Goal: Task Accomplishment & Management: Manage account settings

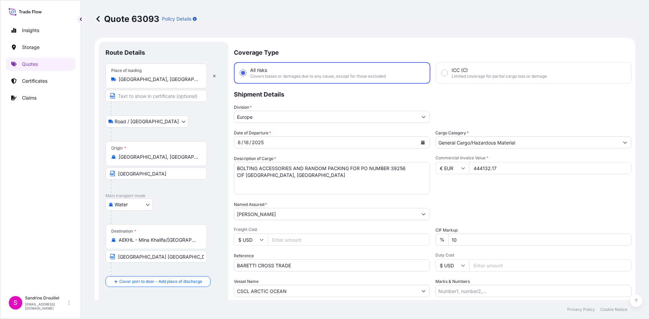
select select "Road / [GEOGRAPHIC_DATA]"
select select "Water"
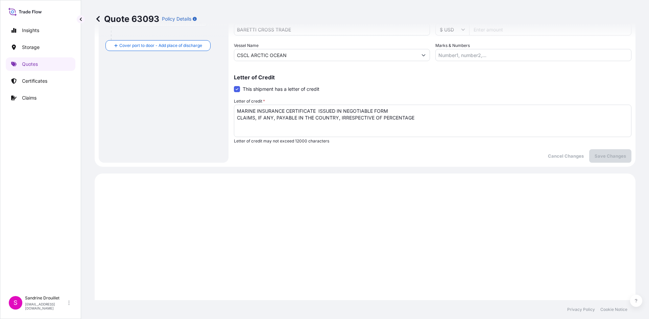
scroll to position [236, 0]
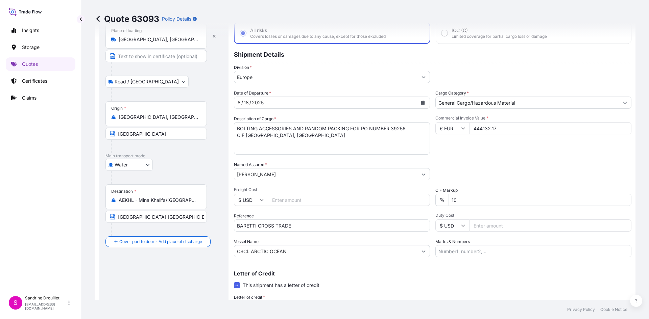
scroll to position [0, 0]
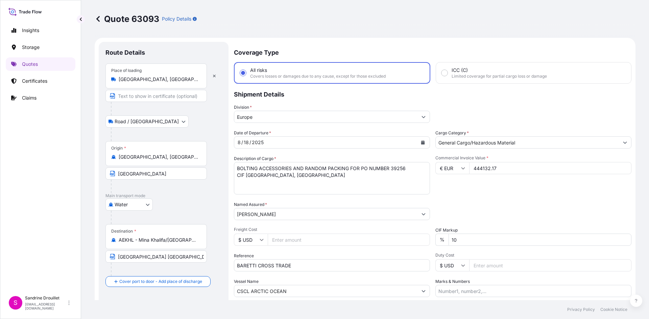
click at [315, 258] on div "Reference BARETTI CROSS TRADE" at bounding box center [332, 262] width 196 height 19
click at [313, 264] on input "BARETTI CROSS TRADE" at bounding box center [332, 265] width 196 height 12
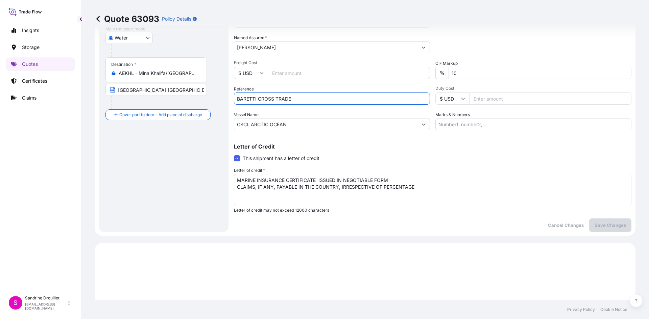
scroll to position [169, 0]
click at [299, 124] on input "CSCL ARCTIC OCEAN" at bounding box center [325, 122] width 183 height 12
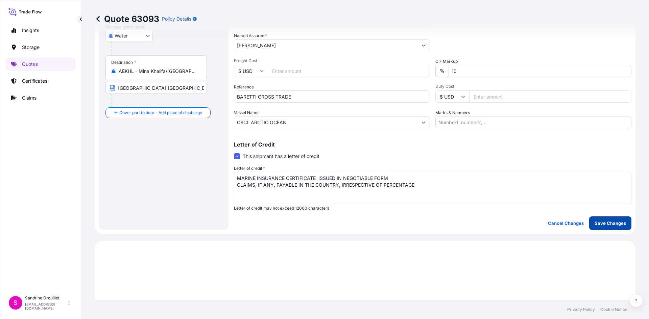
click at [600, 223] on p "Save Changes" at bounding box center [609, 223] width 31 height 7
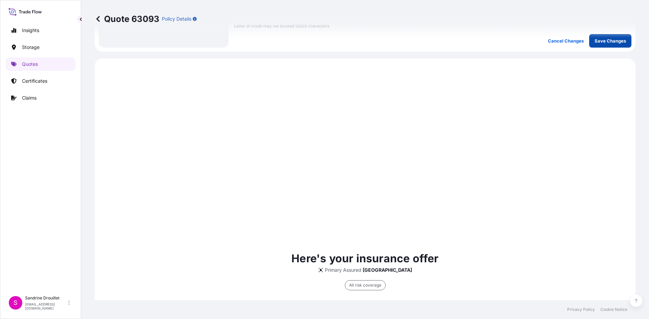
scroll to position [376, 0]
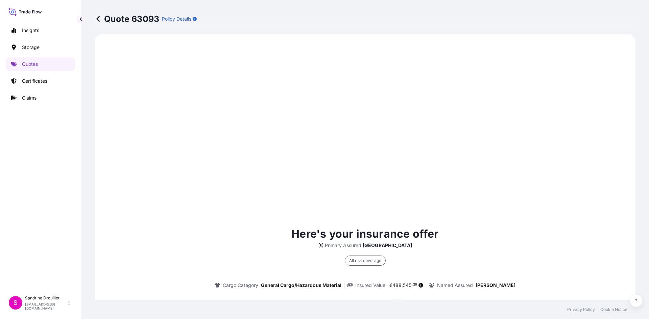
select select "Road / [GEOGRAPHIC_DATA]"
select select "Water"
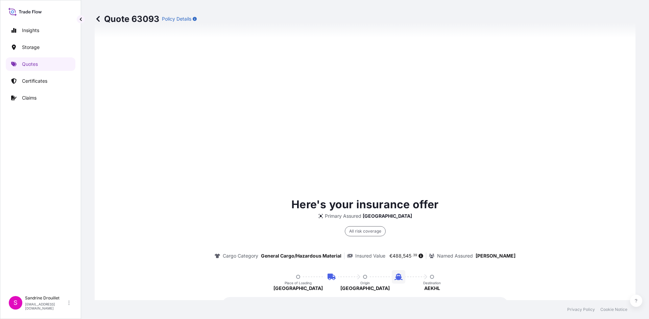
scroll to position [541, 0]
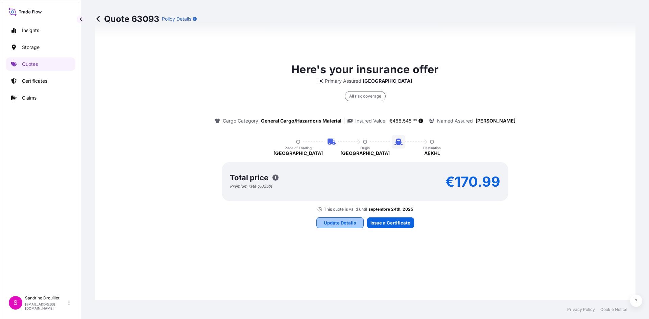
click at [339, 222] on p "Update Details" at bounding box center [340, 223] width 32 height 7
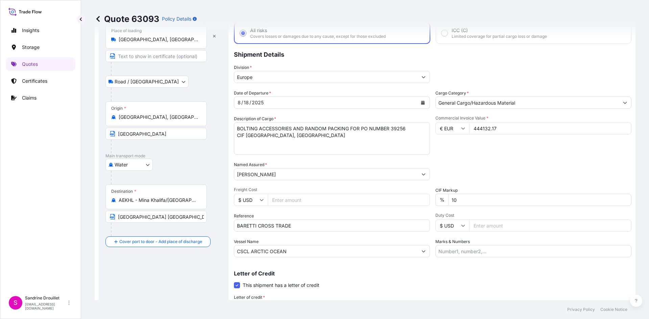
scroll to position [135, 0]
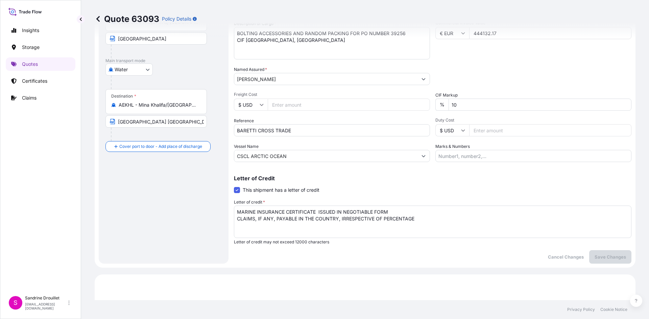
click at [376, 155] on input "CSCL ARCTIC OCEAN" at bounding box center [325, 156] width 183 height 12
click at [486, 158] on input "Marks & Numbers" at bounding box center [533, 156] width 196 height 12
click at [594, 257] on p "Save Changes" at bounding box center [609, 257] width 31 height 7
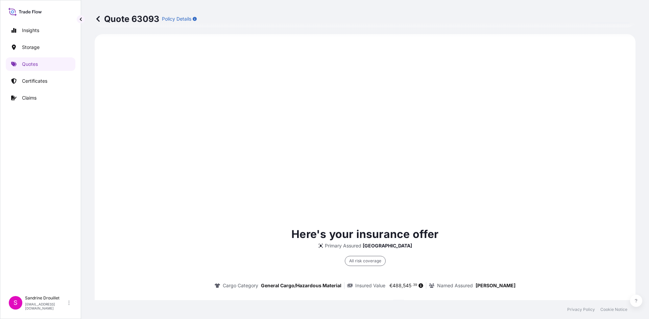
scroll to position [376, 0]
select select "Road / [GEOGRAPHIC_DATA]"
select select "Water"
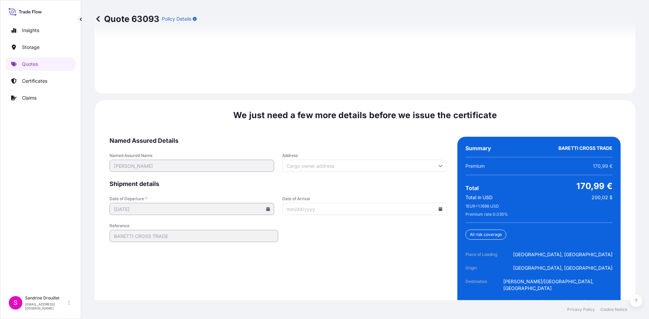
scroll to position [1119, 0]
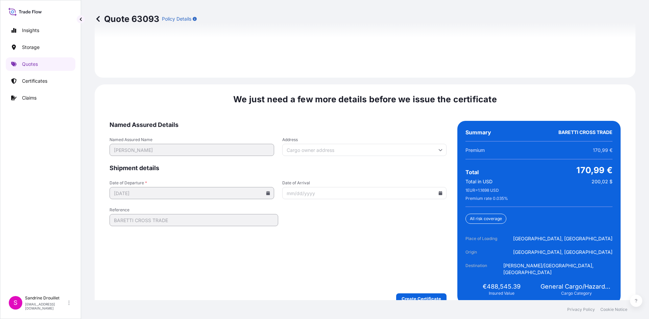
click at [397, 145] on input "Address" at bounding box center [364, 150] width 165 height 12
click at [363, 144] on input "Address" at bounding box center [364, 150] width 165 height 12
click at [268, 191] on icon at bounding box center [268, 193] width 4 height 4
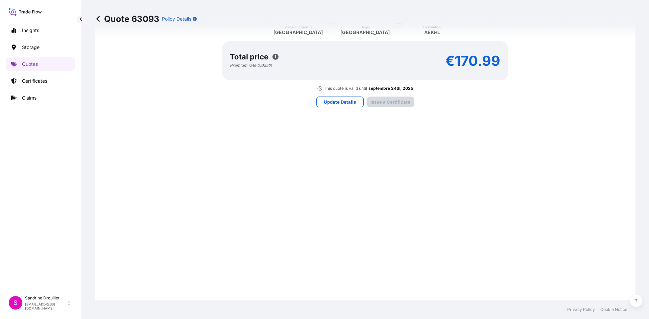
scroll to position [714, 0]
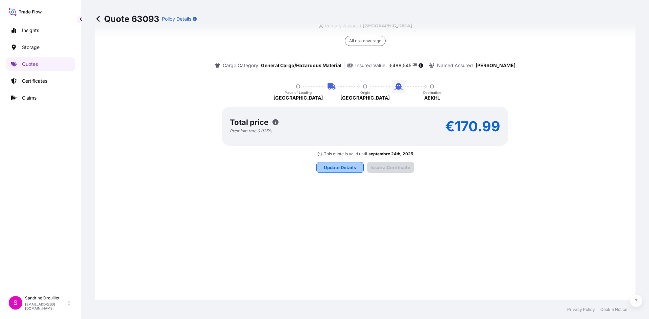
click at [326, 164] on p "Update Details" at bounding box center [340, 167] width 32 height 7
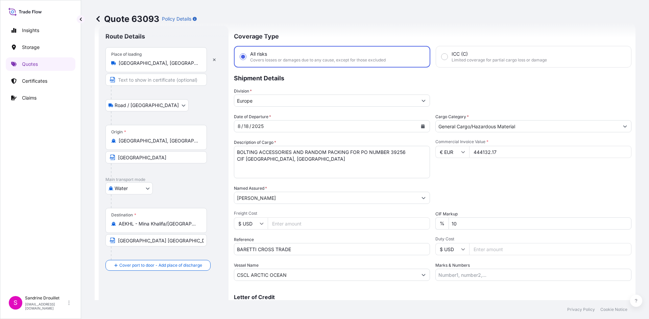
scroll to position [11, 0]
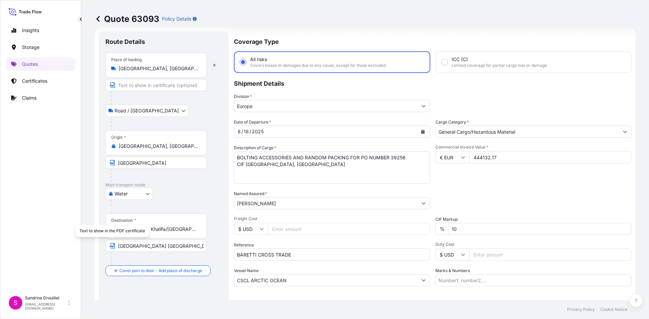
click at [111, 246] on icon "button" at bounding box center [112, 246] width 4 height 5
click at [421, 130] on icon "Calendar" at bounding box center [423, 132] width 4 height 4
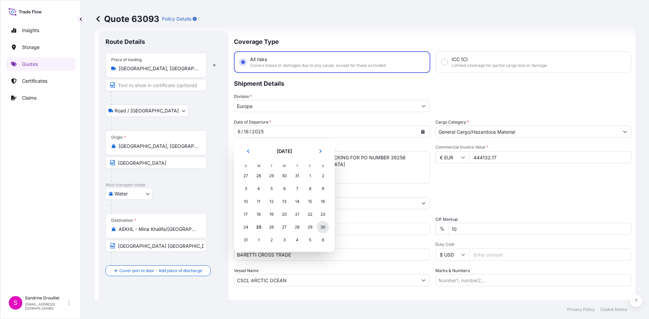
click at [322, 225] on div "30" at bounding box center [323, 227] width 12 height 12
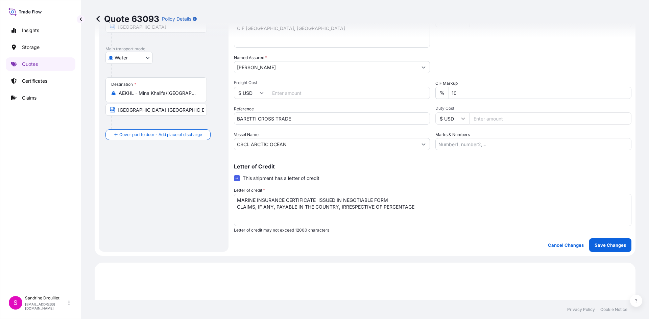
scroll to position [180, 0]
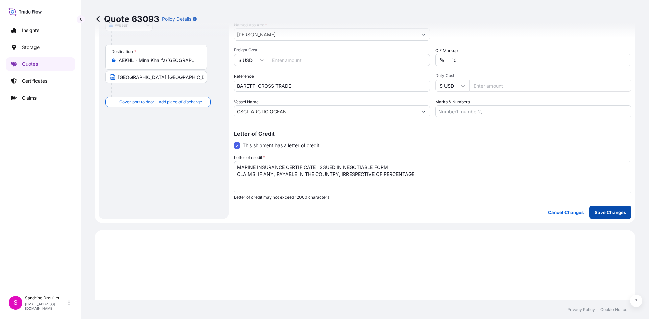
click at [594, 214] on p "Save Changes" at bounding box center [609, 212] width 31 height 7
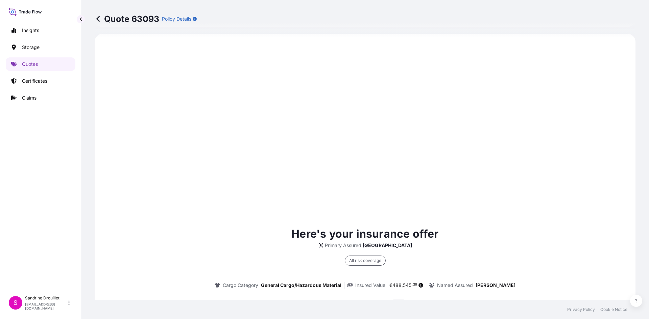
select select "Road / [GEOGRAPHIC_DATA]"
select select "Water"
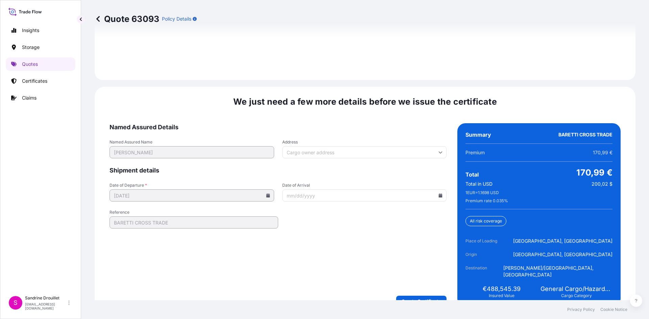
scroll to position [1119, 0]
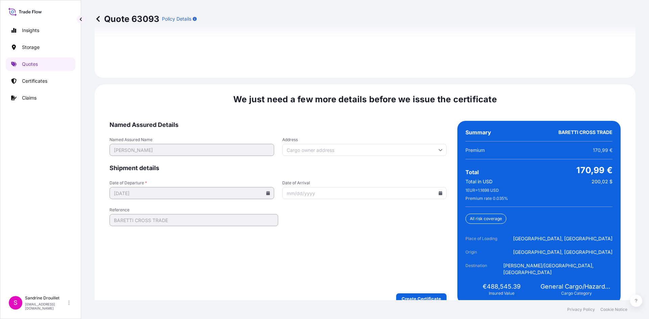
click at [439, 191] on icon at bounding box center [441, 193] width 4 height 4
click at [411, 206] on button at bounding box center [407, 205] width 11 height 11
click at [363, 259] on button "18" at bounding box center [361, 259] width 11 height 11
type input "[DATE]"
click at [350, 147] on input "Address" at bounding box center [364, 150] width 165 height 12
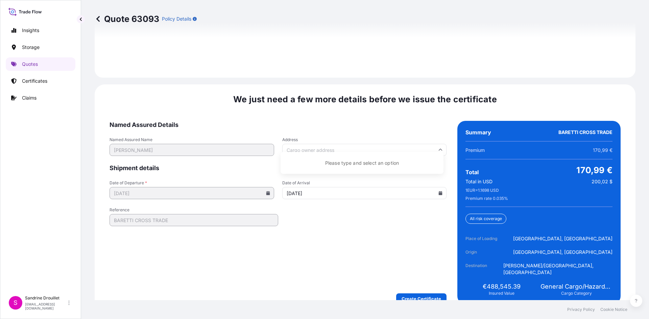
click at [348, 165] on div "Please type and select an option" at bounding box center [361, 163] width 157 height 17
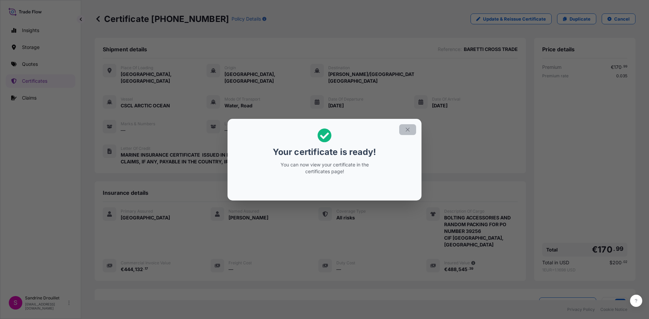
click at [406, 129] on icon "button" at bounding box center [407, 130] width 6 height 6
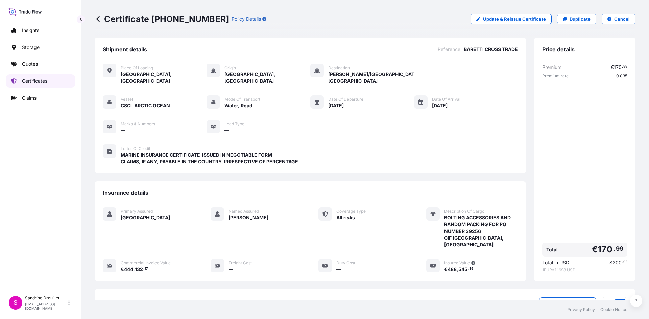
click at [34, 81] on p "Certificates" at bounding box center [34, 81] width 25 height 7
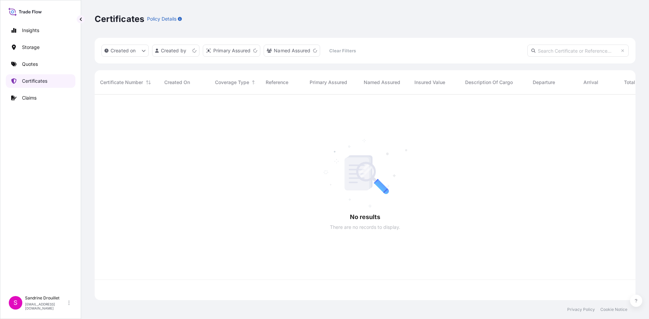
scroll to position [204, 535]
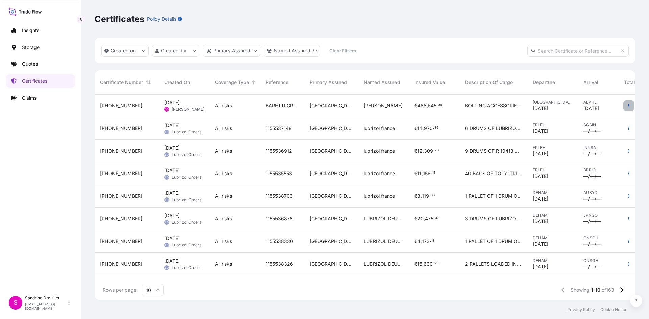
click at [626, 107] on icon "button" at bounding box center [628, 106] width 4 height 4
click at [299, 102] on div "BARETTI CROSS TRADE" at bounding box center [282, 106] width 44 height 23
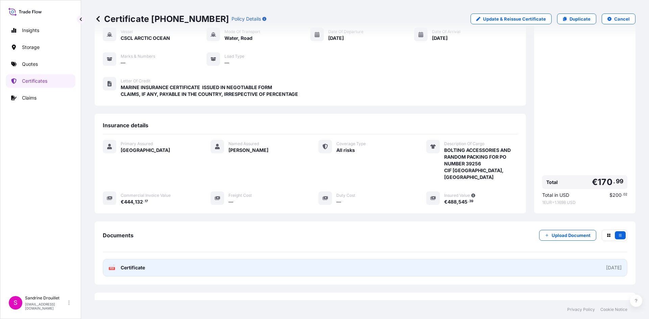
scroll to position [87, 0]
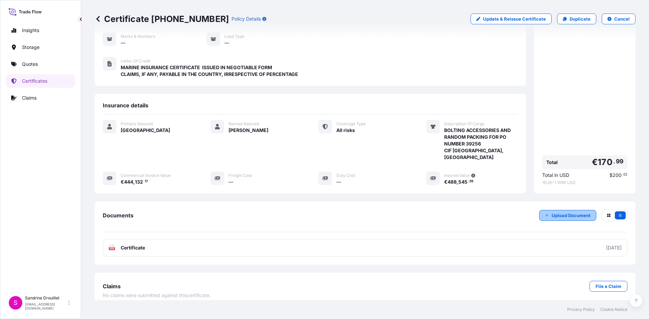
click at [545, 214] on icon "button" at bounding box center [547, 216] width 4 height 4
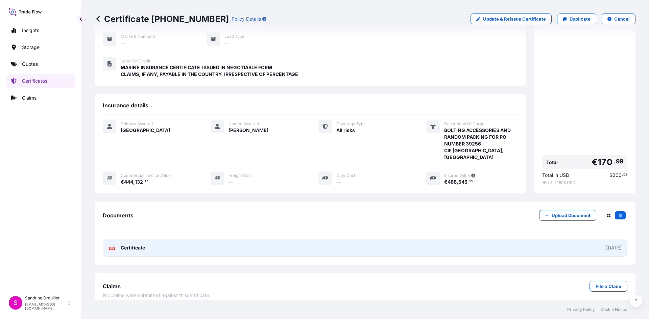
click at [170, 245] on link "PDF Certificate [DATE]" at bounding box center [365, 248] width 524 height 18
click at [137, 245] on span "Certificate" at bounding box center [133, 248] width 24 height 7
